Goal: Transaction & Acquisition: Book appointment/travel/reservation

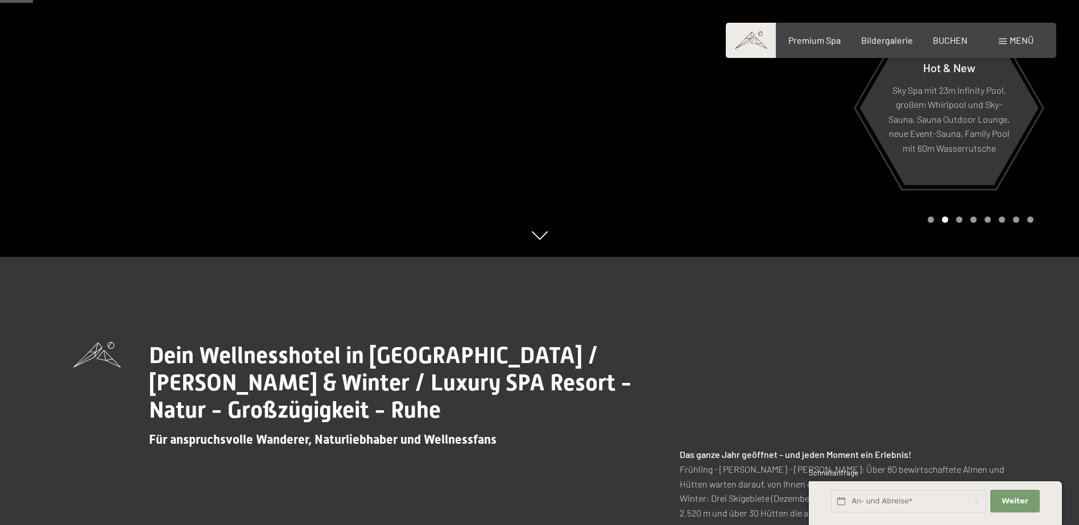
scroll to position [171, 0]
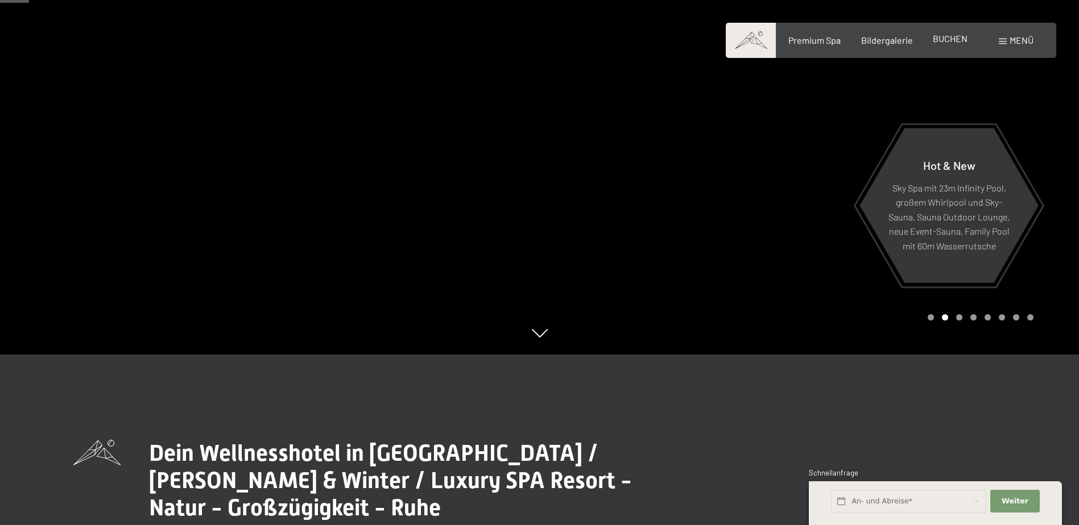
click at [948, 36] on span "BUCHEN" at bounding box center [950, 38] width 35 height 11
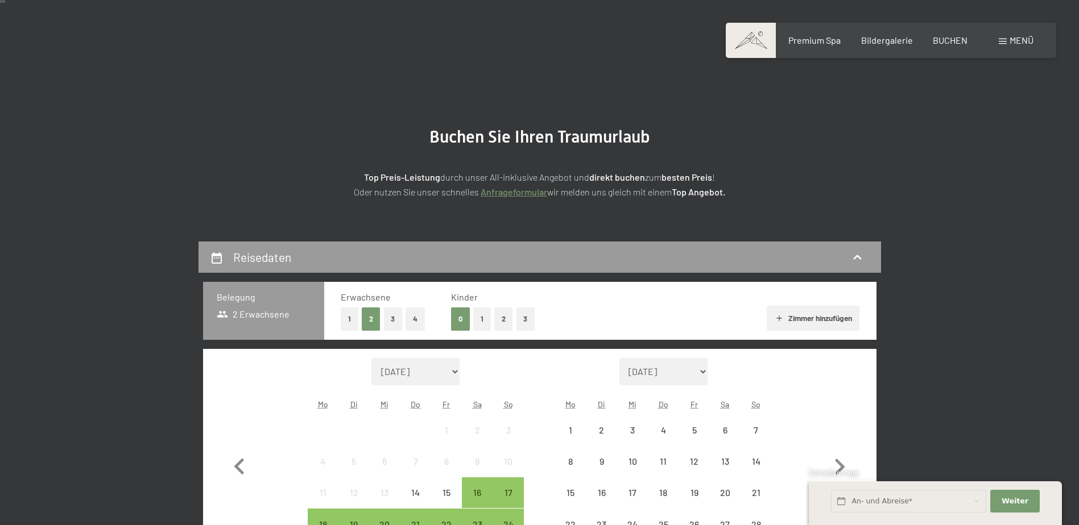
scroll to position [227, 0]
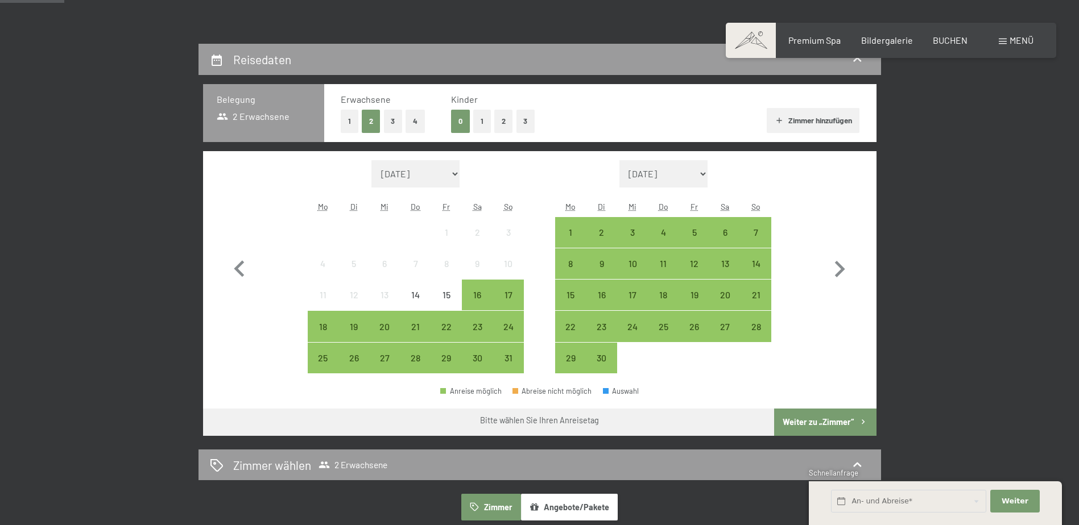
click at [350, 122] on button "1" at bounding box center [350, 121] width 18 height 23
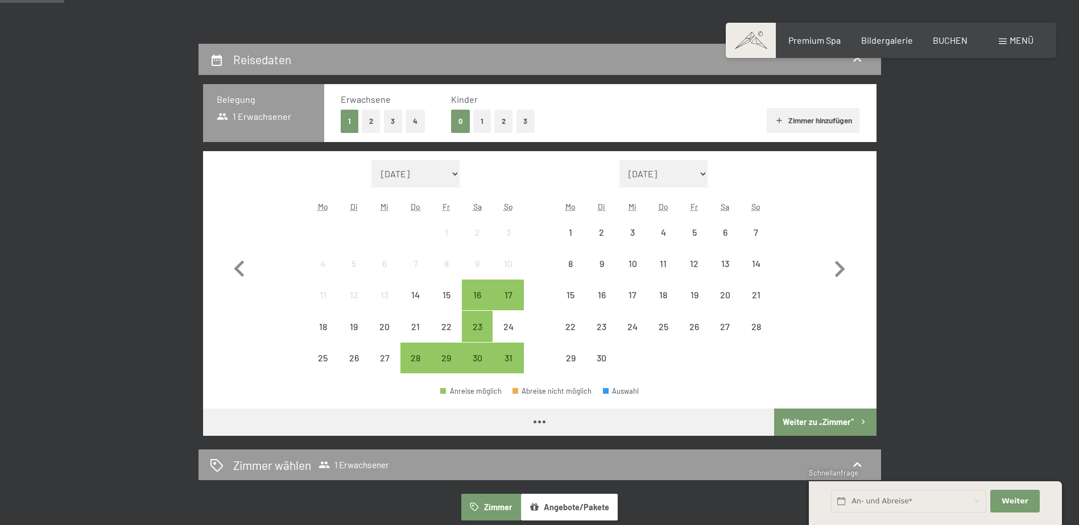
click at [843, 119] on button "Zimmer hinzufügen" at bounding box center [813, 120] width 93 height 25
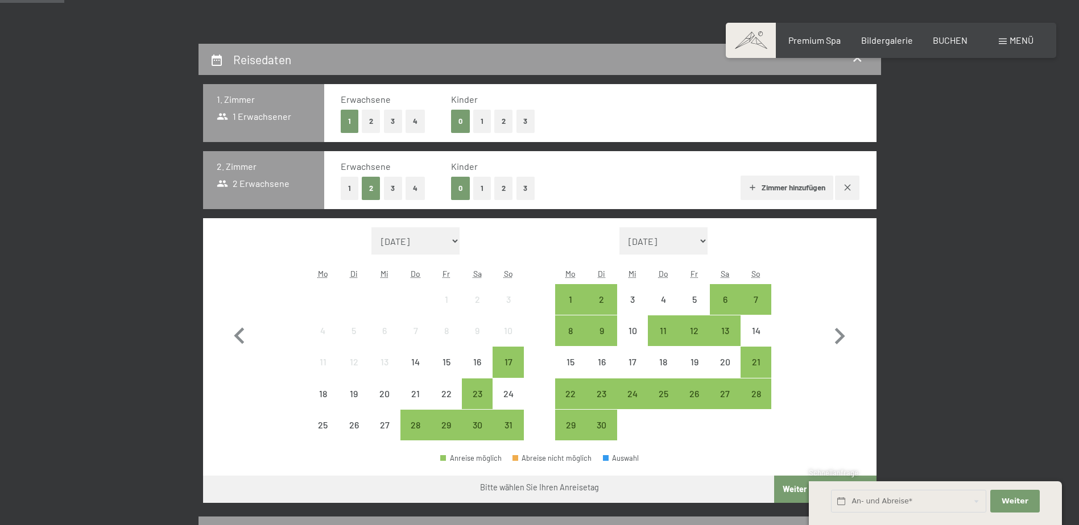
click at [350, 192] on button "1" at bounding box center [350, 188] width 18 height 23
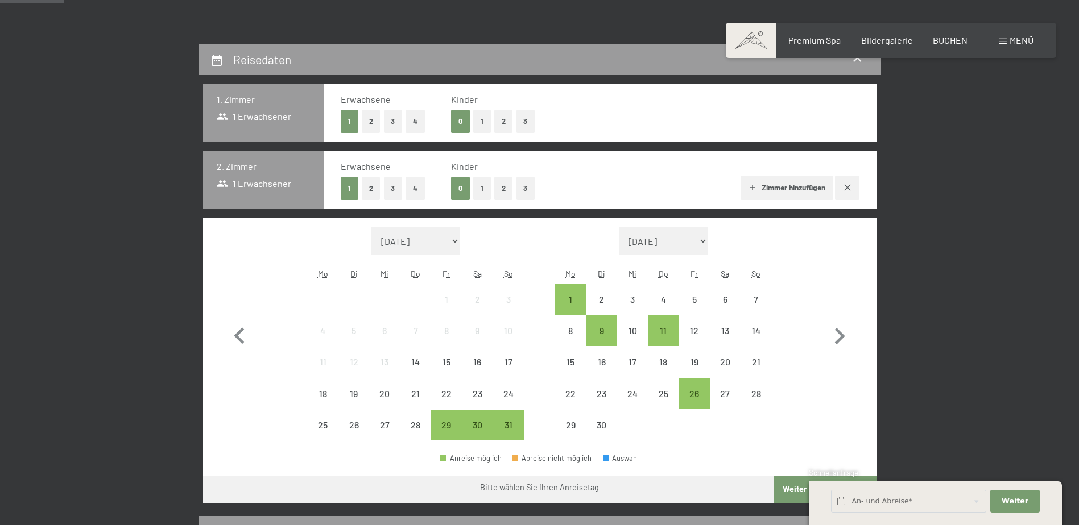
click at [365, 117] on button "2" at bounding box center [371, 121] width 19 height 23
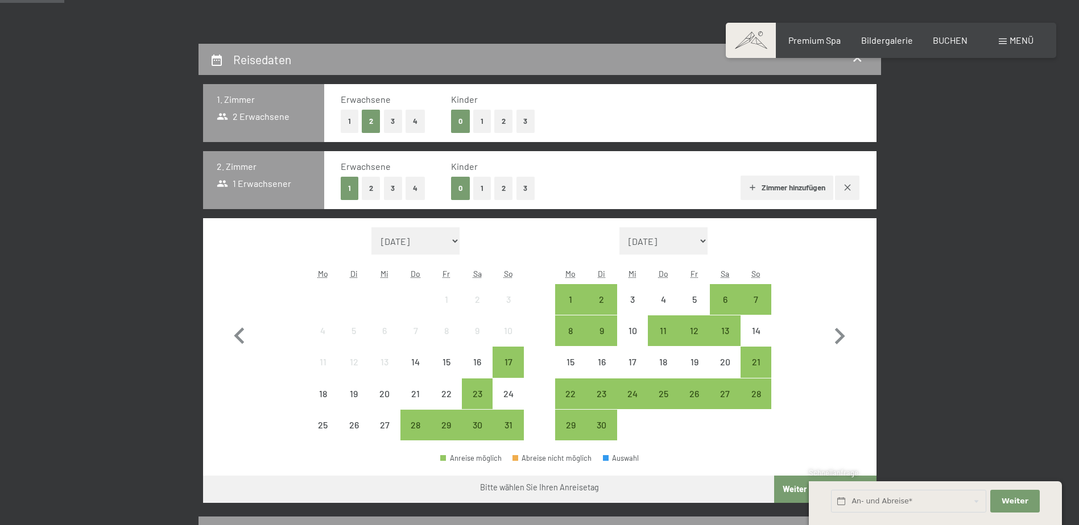
click at [841, 177] on button "button" at bounding box center [847, 188] width 24 height 24
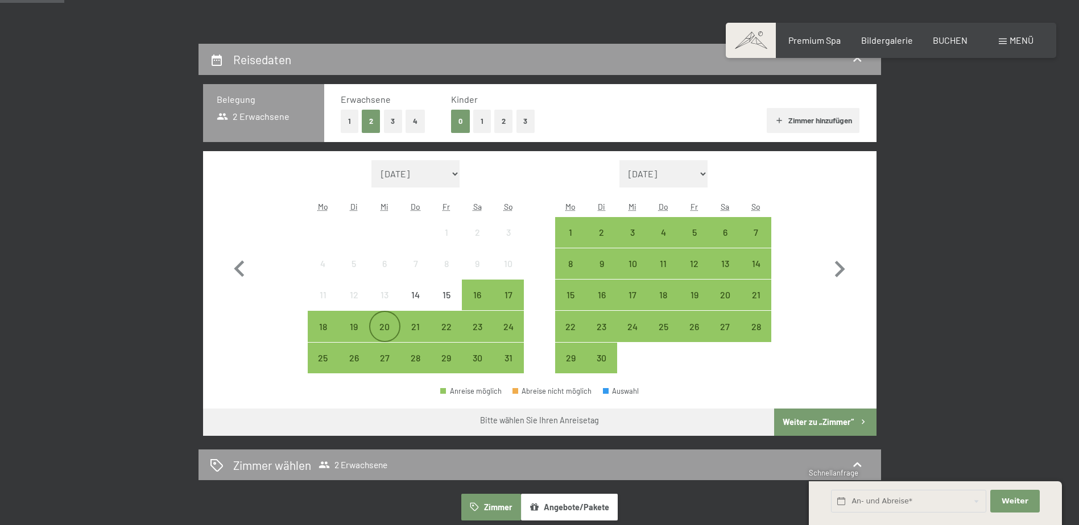
click at [386, 323] on div "20" at bounding box center [384, 336] width 28 height 28
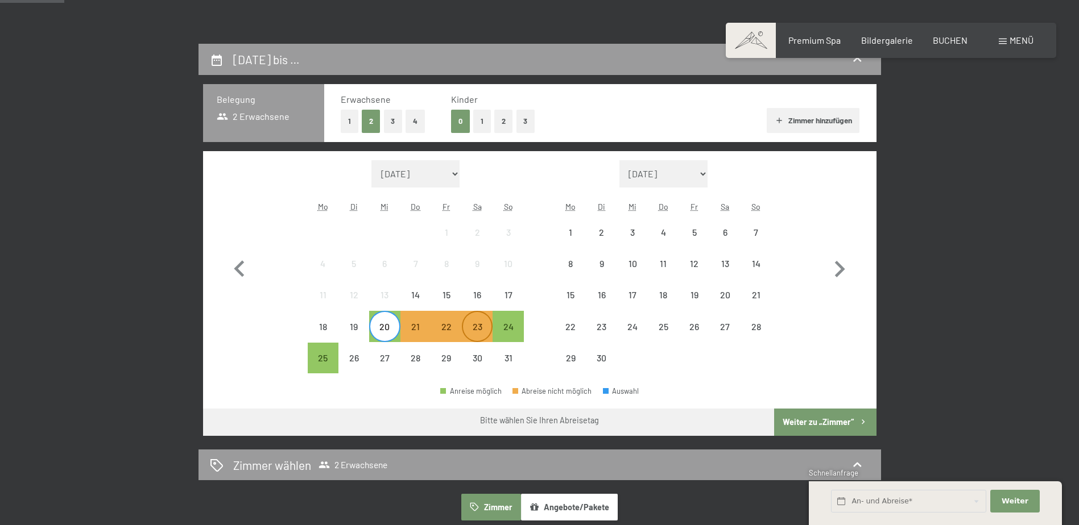
click at [483, 333] on div "23" at bounding box center [477, 336] width 28 height 28
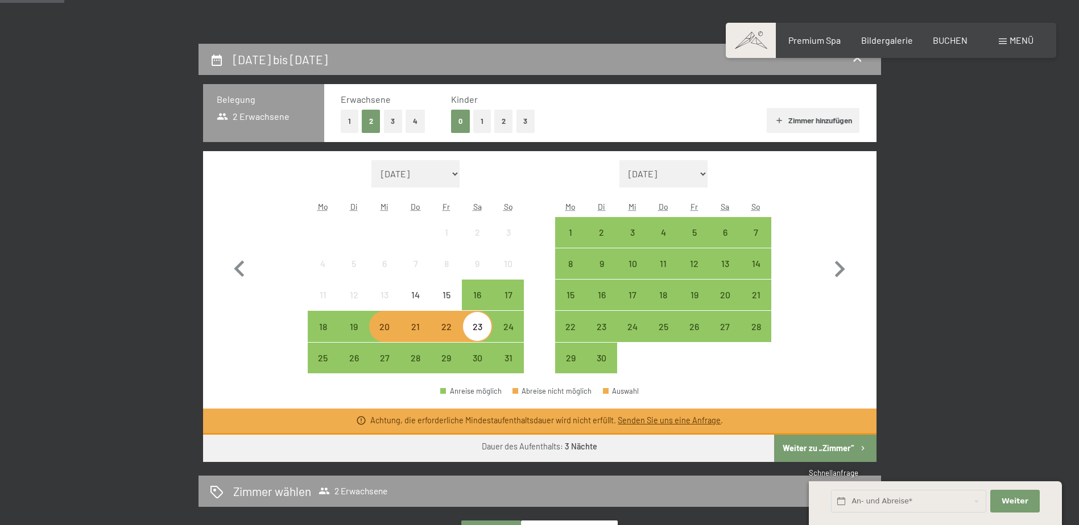
click at [813, 450] on button "Weiter zu „Zimmer“" at bounding box center [825, 448] width 102 height 27
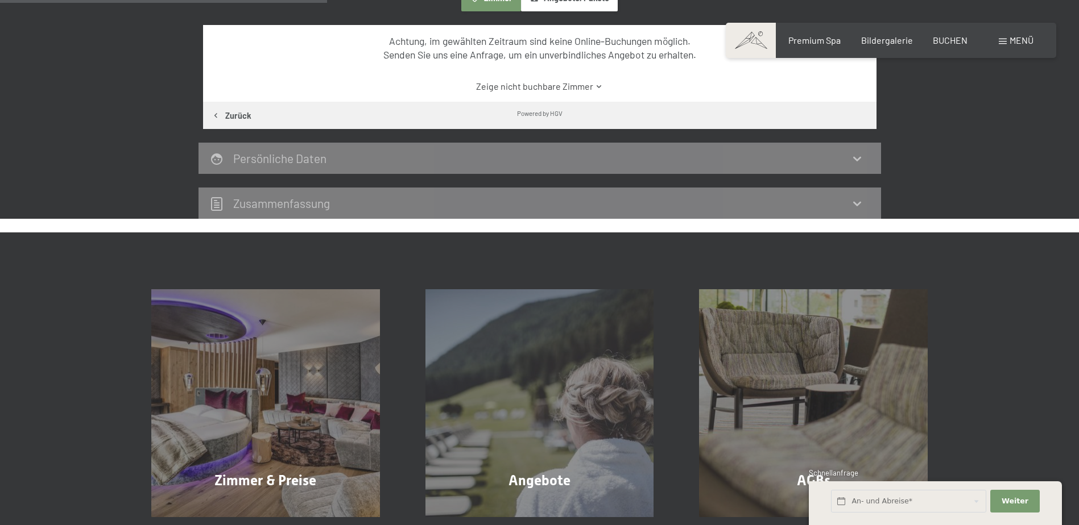
scroll to position [556, 0]
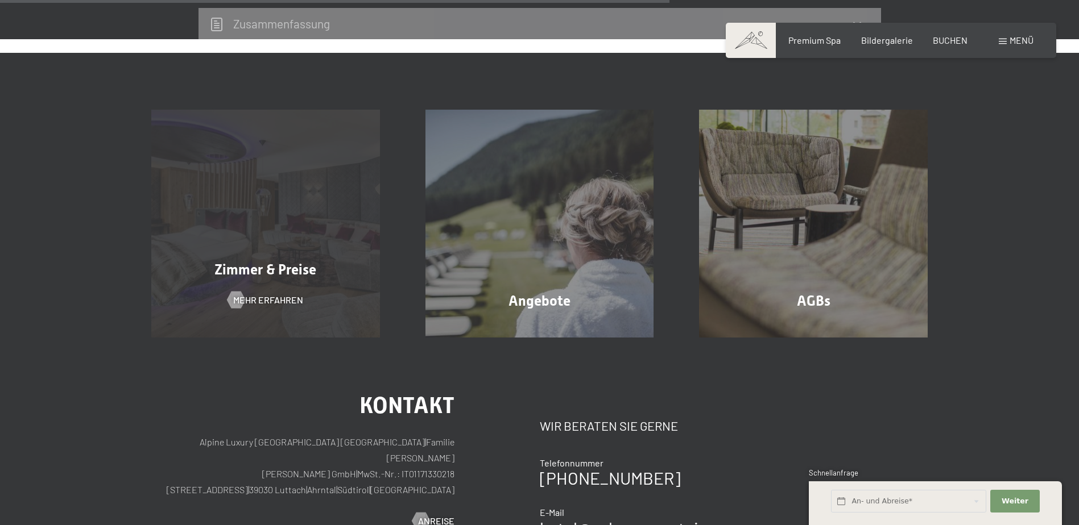
click at [308, 278] on div "Zimmer & Preise" at bounding box center [266, 270] width 274 height 20
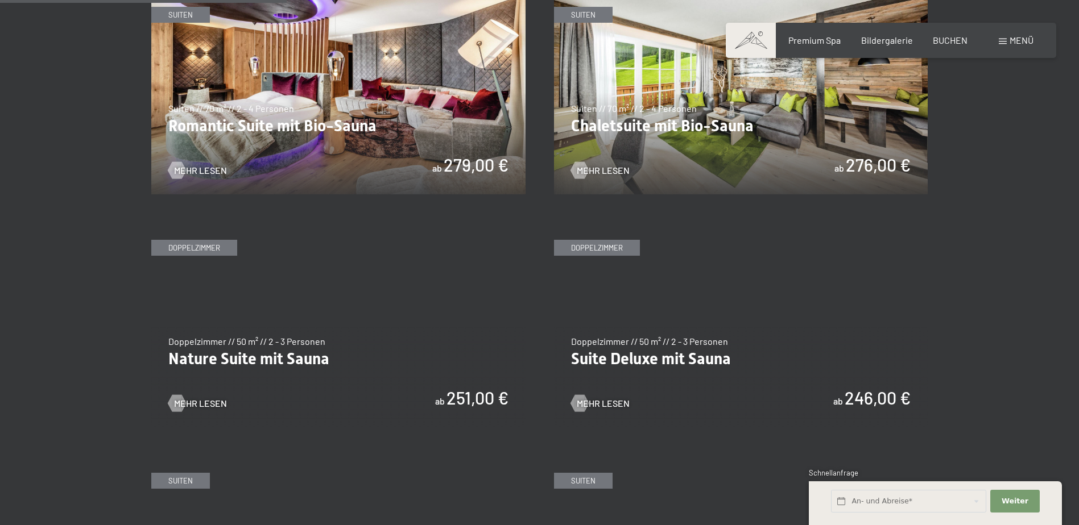
scroll to position [967, 0]
